Goal: Information Seeking & Learning: Check status

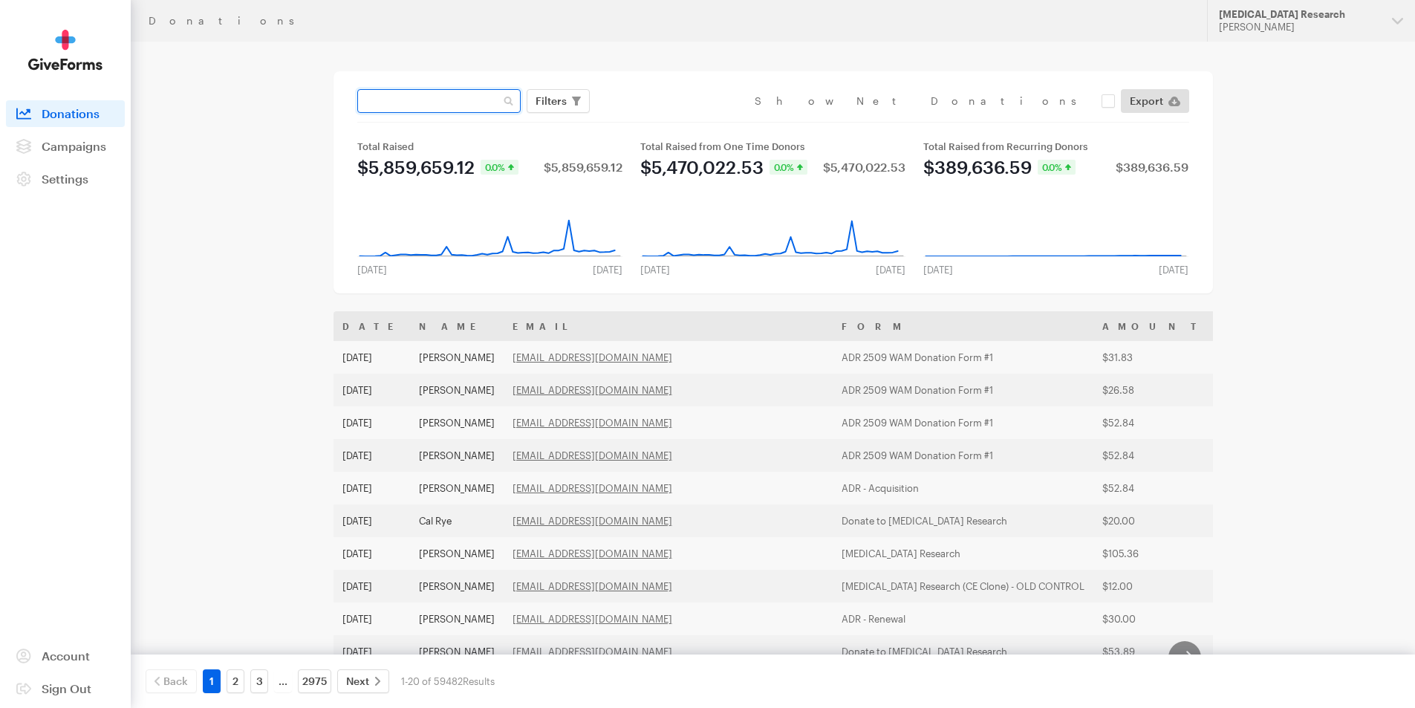
paste input "[EMAIL_ADDRESS][DOMAIN_NAME]"
type input "[EMAIL_ADDRESS][DOMAIN_NAME]"
click at [663, 120] on button "Apply" at bounding box center [687, 132] width 48 height 24
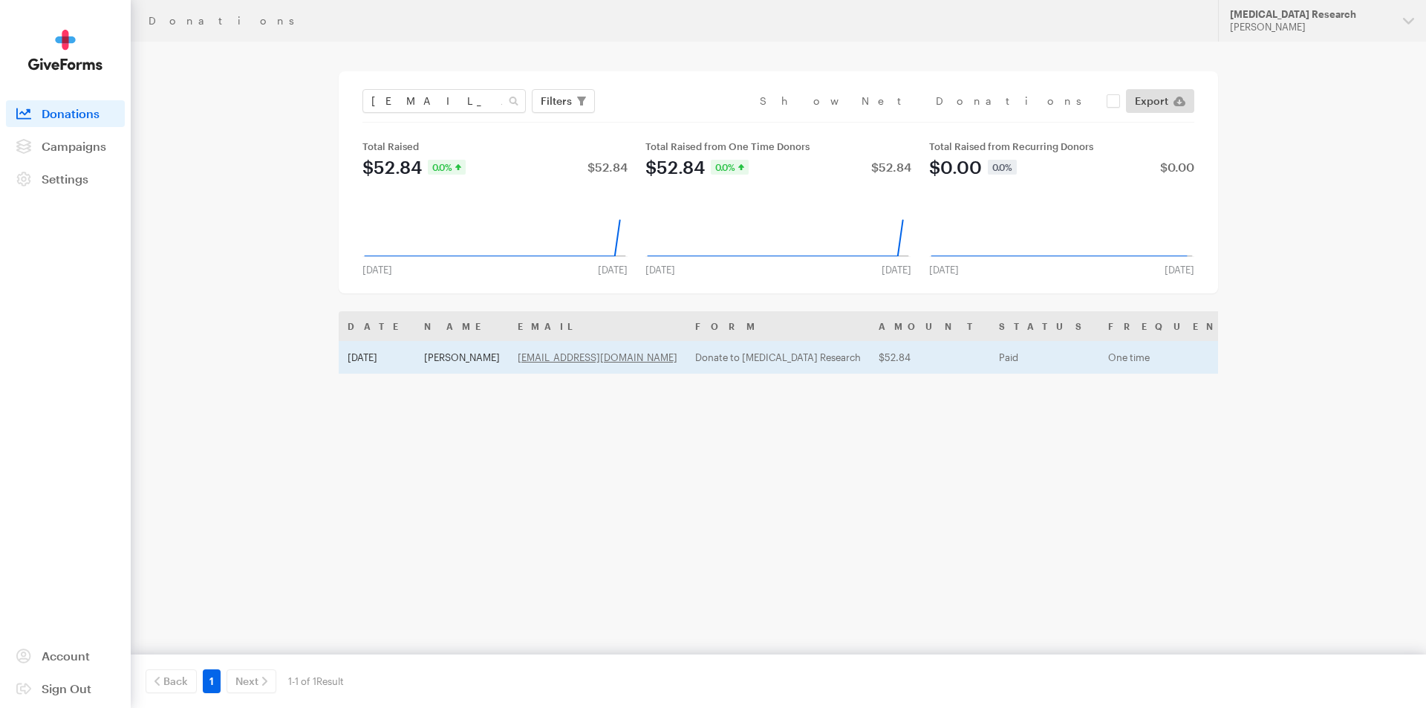
click at [421, 362] on td "[PERSON_NAME]" at bounding box center [462, 357] width 94 height 33
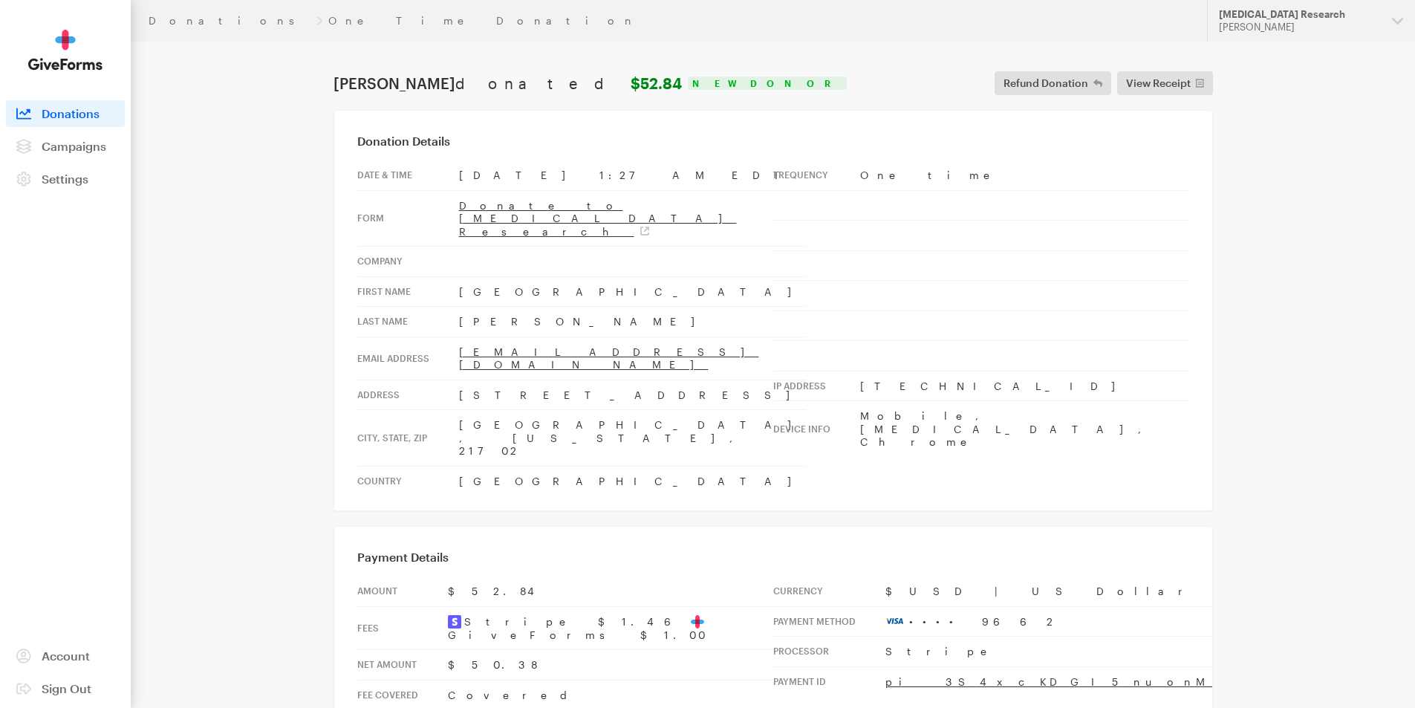
drag, startPoint x: 1253, startPoint y: 28, endPoint x: 1250, endPoint y: 54, distance: 26.1
click at [1253, 29] on div "[PERSON_NAME]" at bounding box center [1299, 27] width 161 height 13
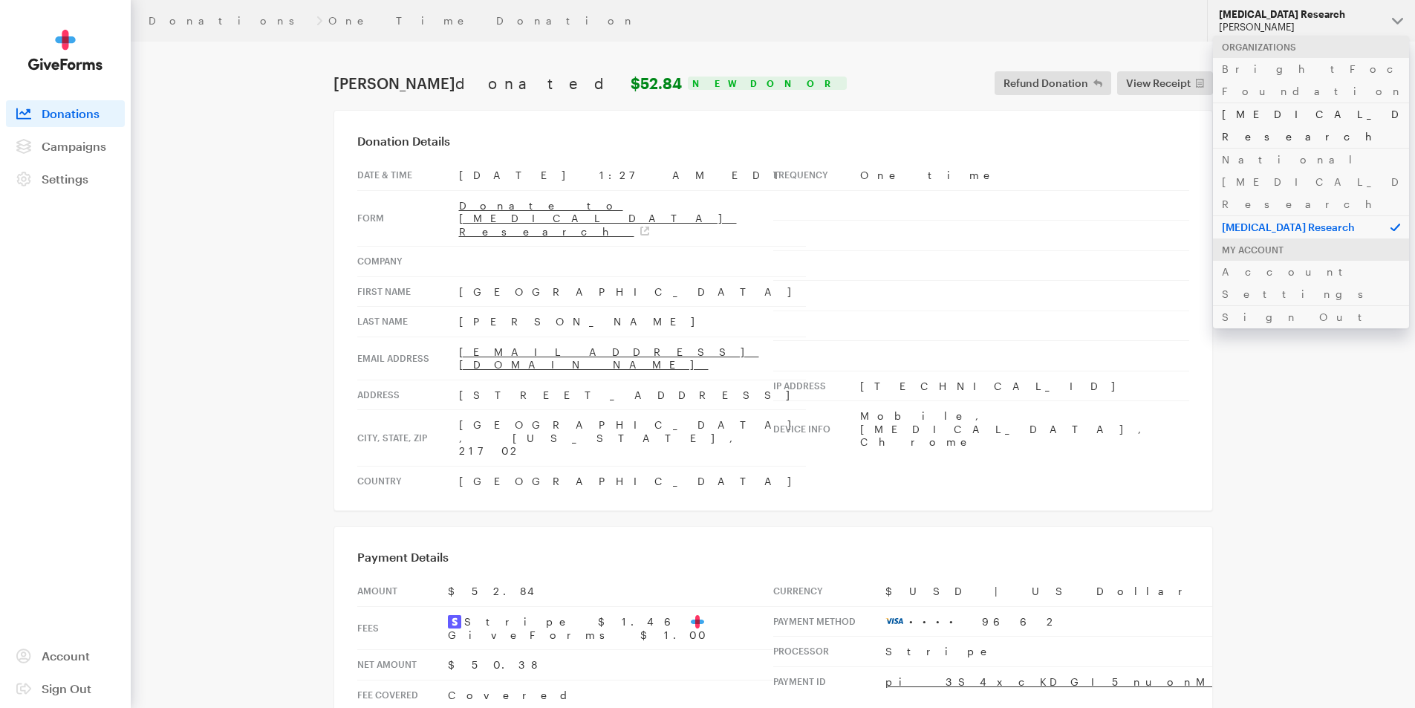
click at [1248, 102] on link "[MEDICAL_DATA] Research" at bounding box center [1311, 124] width 196 height 45
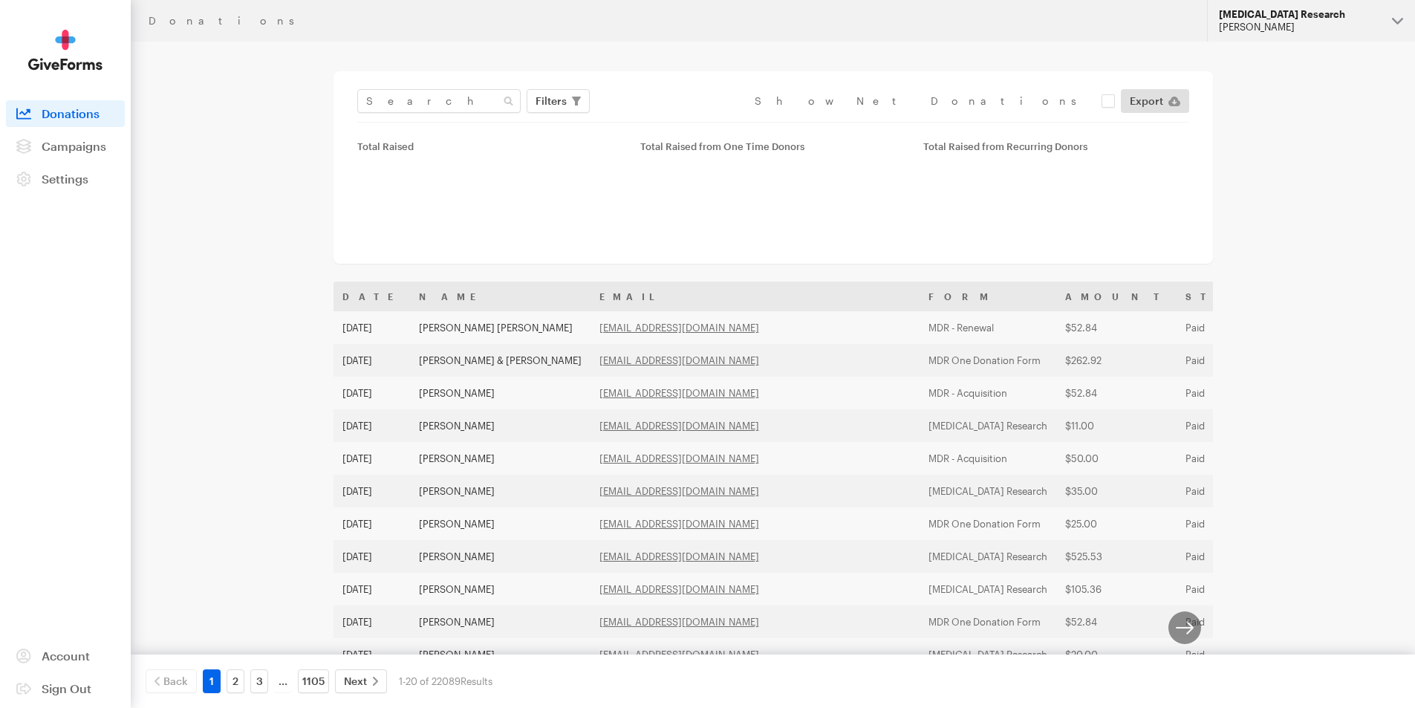
click at [1253, 27] on div "[PERSON_NAME]" at bounding box center [1299, 27] width 161 height 13
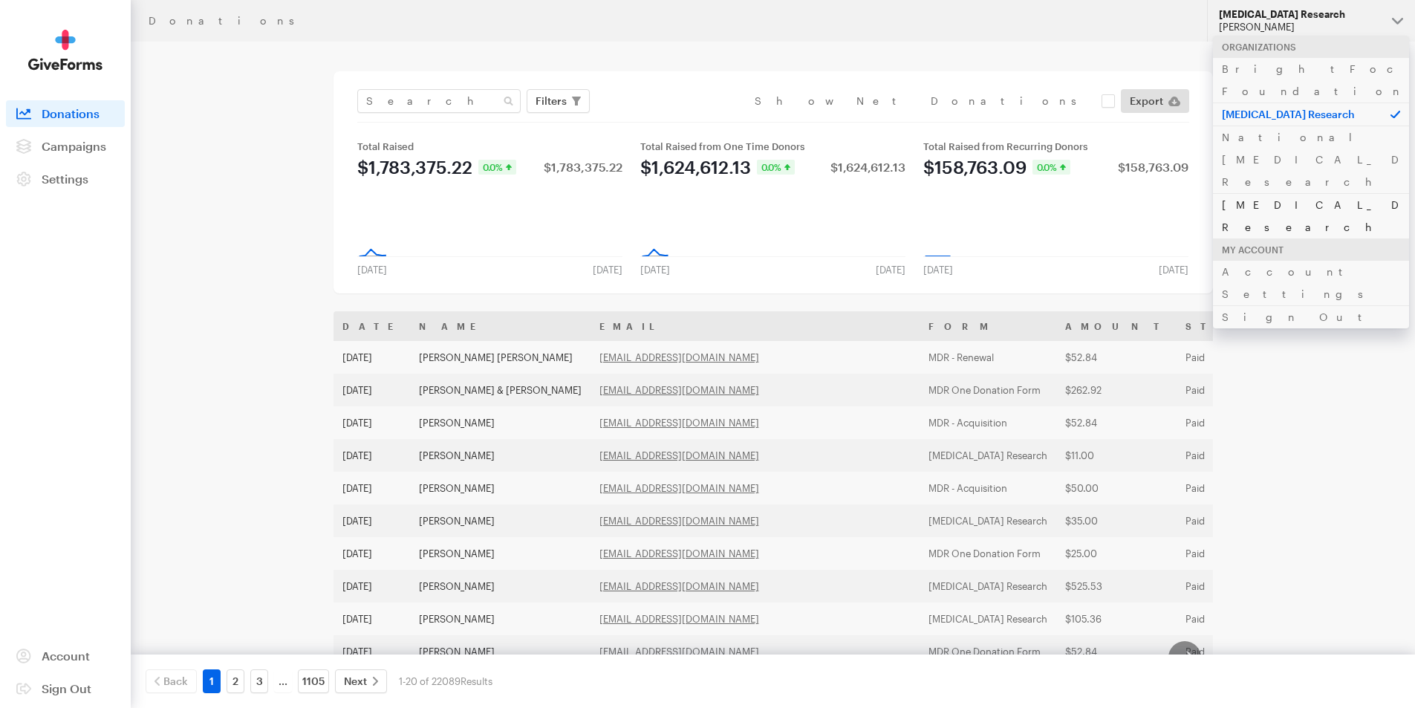
click at [1268, 193] on link "[MEDICAL_DATA] Research" at bounding box center [1311, 215] width 196 height 45
